Goal: Task Accomplishment & Management: Manage account settings

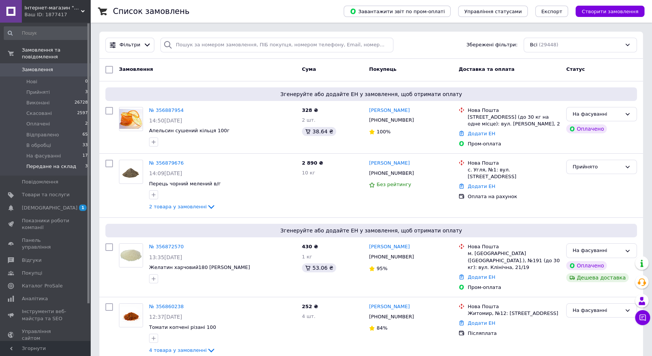
click at [58, 163] on span "Передане на склад" at bounding box center [51, 166] width 50 height 7
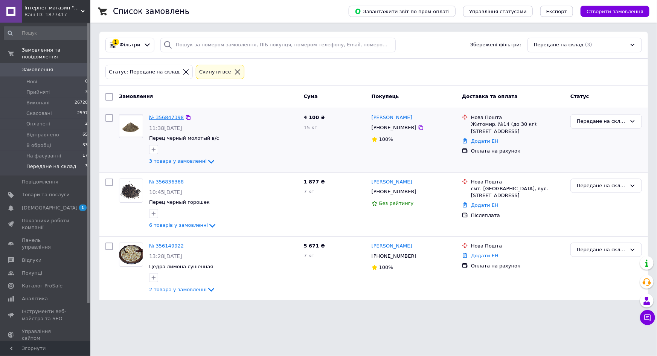
click at [160, 119] on link "№ 356847398" at bounding box center [166, 117] width 35 height 6
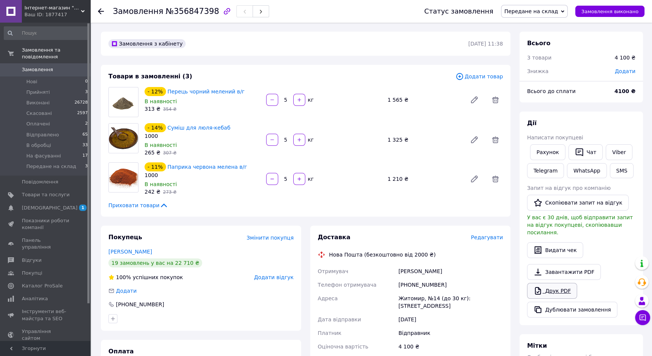
click at [557, 283] on link "Друк PDF" at bounding box center [552, 291] width 50 height 16
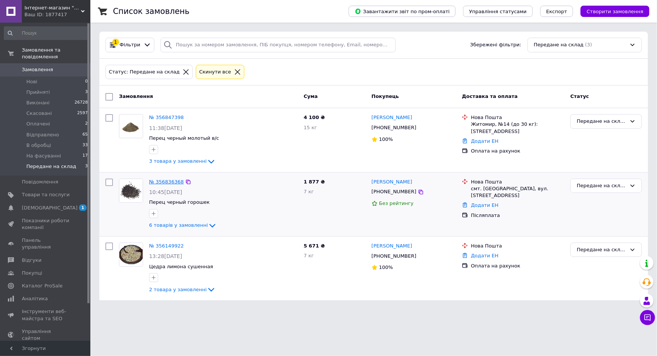
click at [162, 183] on link "№ 356836368" at bounding box center [166, 182] width 35 height 6
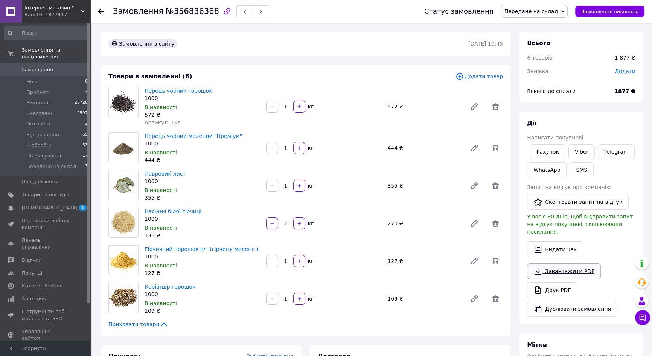
click at [563, 282] on div "Завантажити PDF   Друк PDF   Дублювати замовлення" at bounding box center [581, 289] width 108 height 53
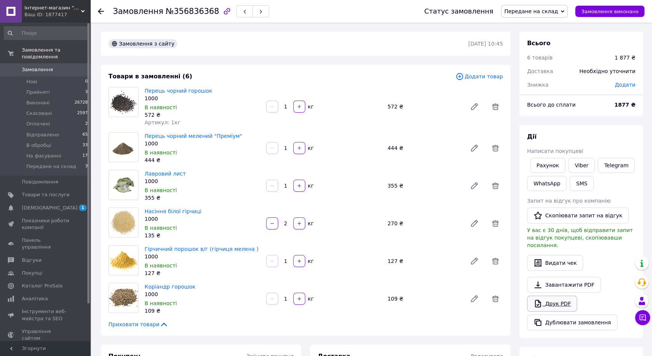
click at [541, 299] on icon at bounding box center [537, 303] width 9 height 9
click at [41, 89] on span "Прийняті" at bounding box center [37, 92] width 23 height 7
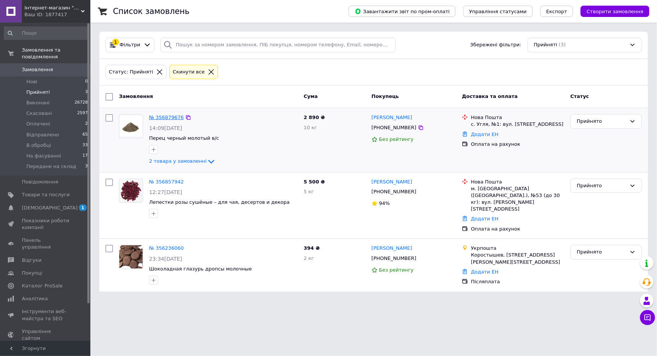
click at [159, 116] on link "№ 356879676" at bounding box center [166, 117] width 35 height 6
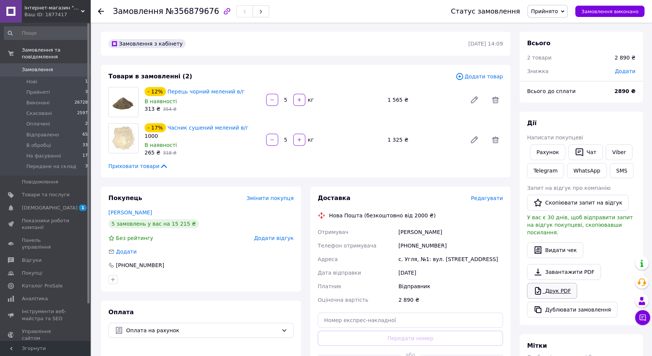
click at [552, 283] on link "Друк PDF" at bounding box center [552, 291] width 50 height 16
